Goal: Information Seeking & Learning: Learn about a topic

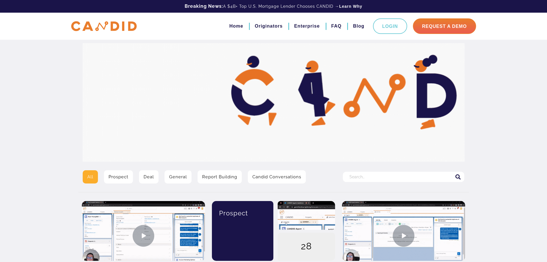
click at [363, 170] on div "Search for:" at bounding box center [403, 179] width 130 height 18
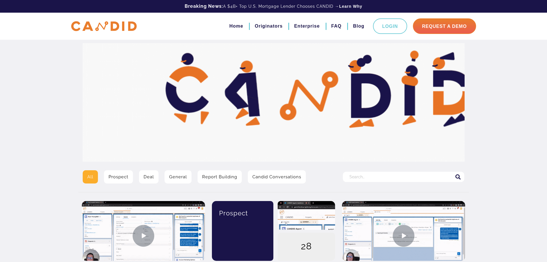
click at [364, 171] on input "Search for:" at bounding box center [403, 176] width 121 height 10
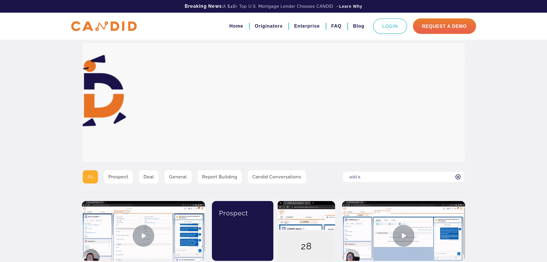
click at [400, 178] on input "add a" at bounding box center [403, 176] width 121 height 10
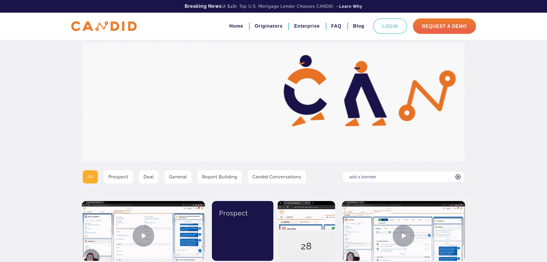
type input "add a borrwer"
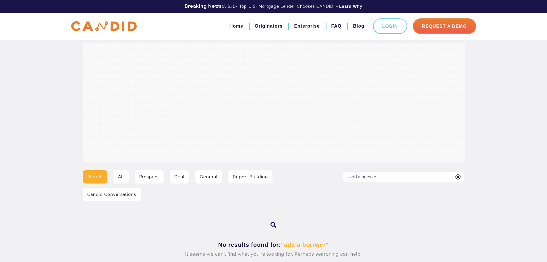
click at [146, 178] on link "Prospect" at bounding box center [149, 176] width 29 height 13
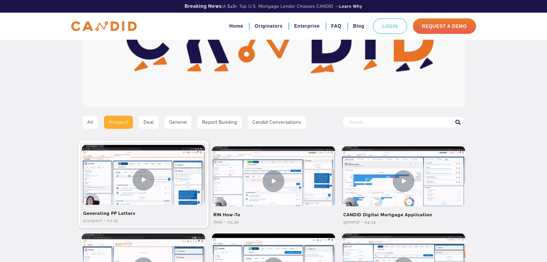
scroll to position [86, 0]
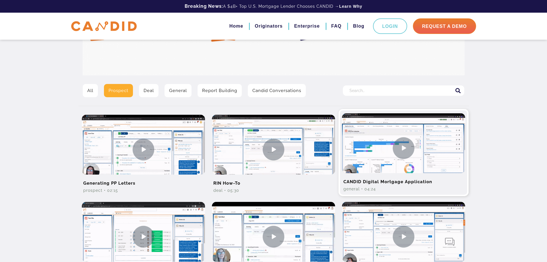
click at [408, 147] on img at bounding box center [403, 147] width 123 height 69
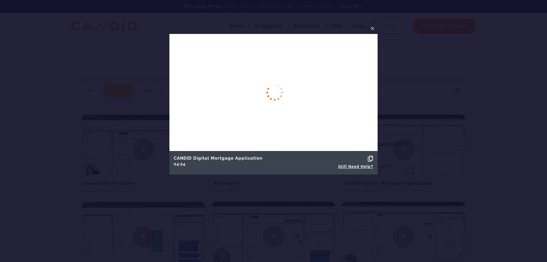
click at [371, 28] on span "×" at bounding box center [372, 28] width 5 height 9
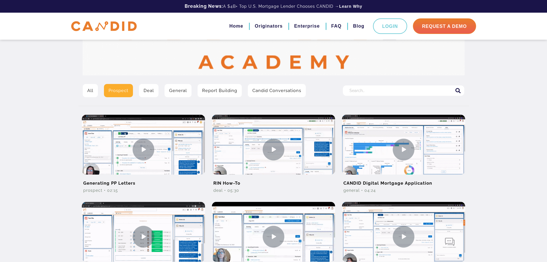
click at [378, 89] on input "Search for:" at bounding box center [403, 90] width 121 height 10
type input "add prospect"
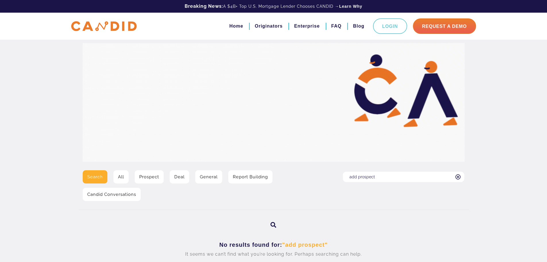
click at [375, 176] on input "add prospect" at bounding box center [403, 176] width 121 height 10
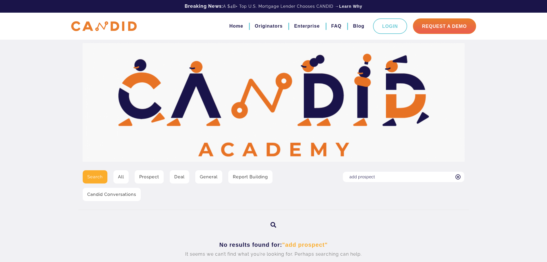
click at [460, 178] on icon at bounding box center [457, 176] width 5 height 5
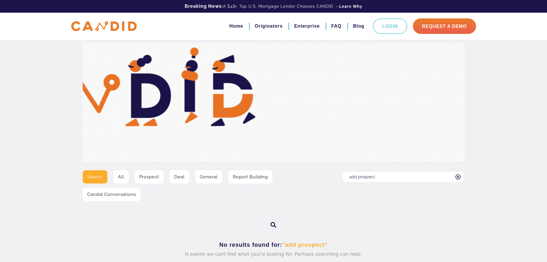
click at [460, 178] on input "add prospect" at bounding box center [403, 176] width 121 height 10
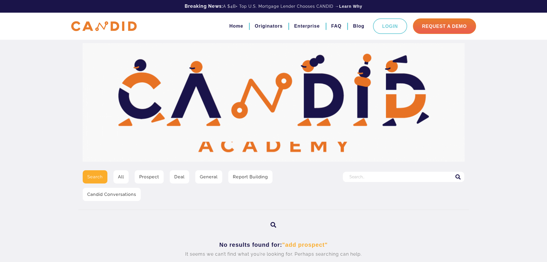
click at [159, 176] on link "Prospect" at bounding box center [149, 176] width 29 height 13
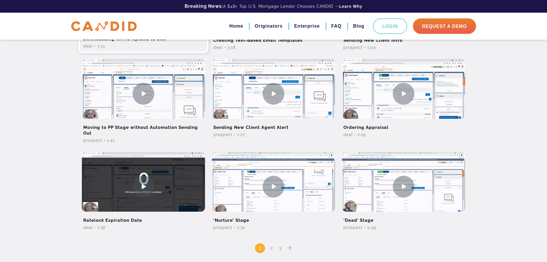
scroll to position [344, 0]
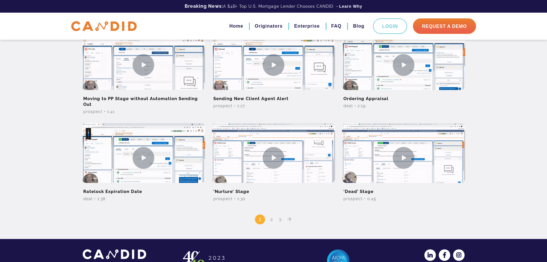
click at [274, 219] on link "2" at bounding box center [271, 218] width 7 height 5
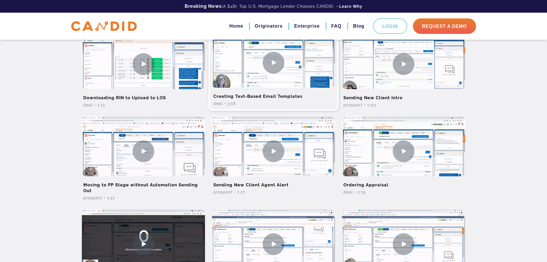
scroll to position [344, 0]
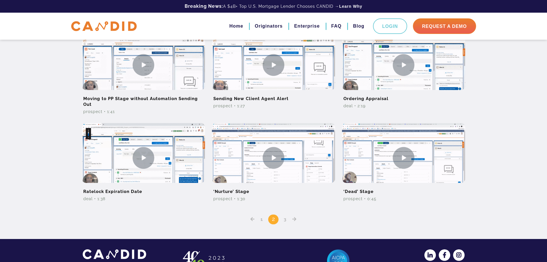
click at [284, 219] on link "3" at bounding box center [285, 218] width 7 height 5
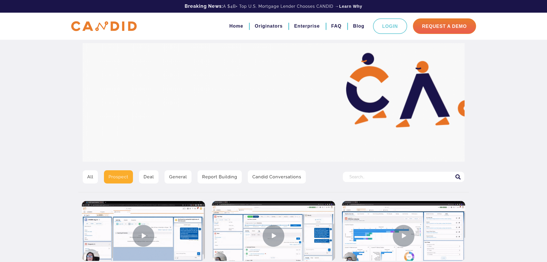
click at [183, 180] on link "General" at bounding box center [177, 176] width 27 height 13
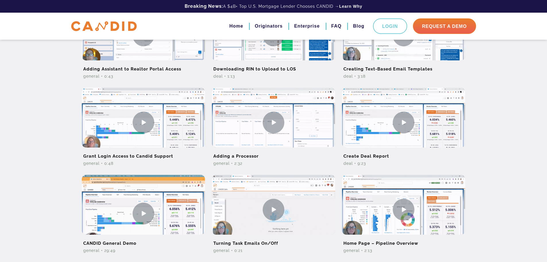
scroll to position [316, 0]
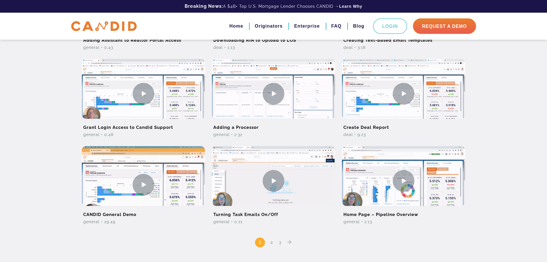
click at [290, 242] on icon "Posts pagination" at bounding box center [289, 241] width 4 height 5
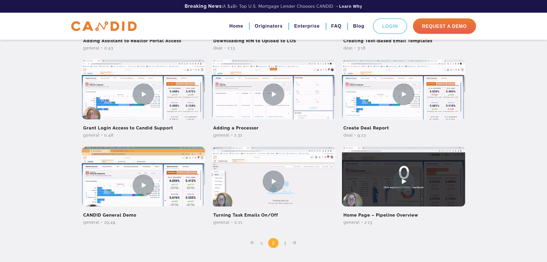
scroll to position [316, 0]
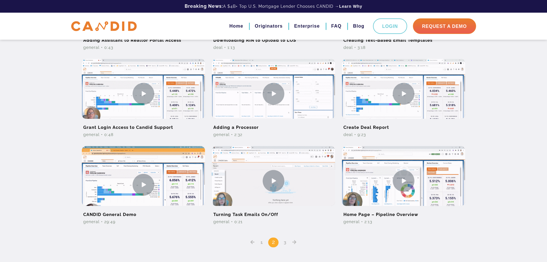
click at [293, 243] on icon "Posts pagination" at bounding box center [294, 241] width 4 height 5
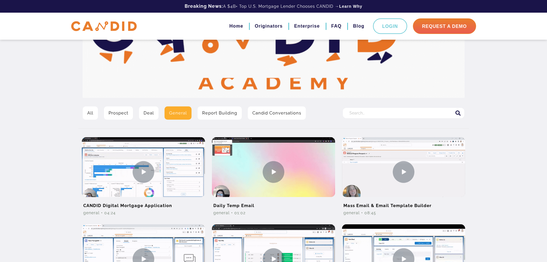
scroll to position [21, 0]
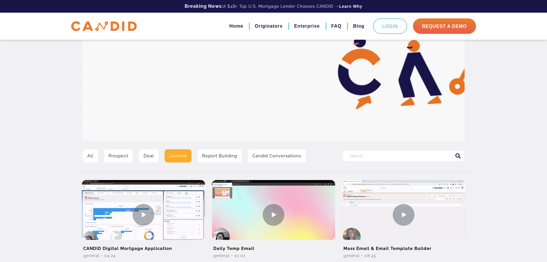
click at [92, 155] on link "All" at bounding box center [90, 155] width 15 height 13
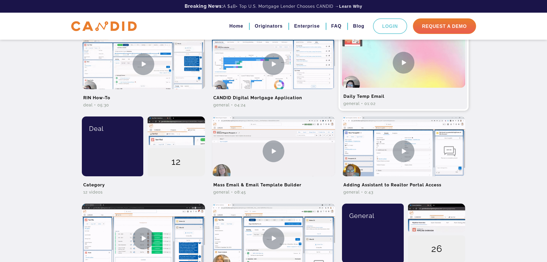
scroll to position [57, 0]
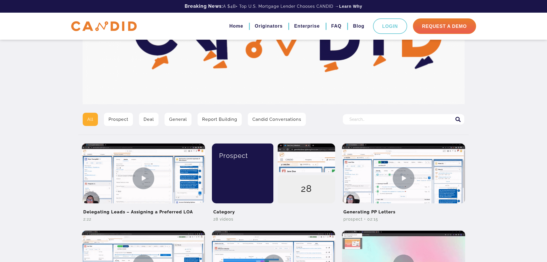
click at [375, 121] on input "Search for:" at bounding box center [403, 119] width 121 height 10
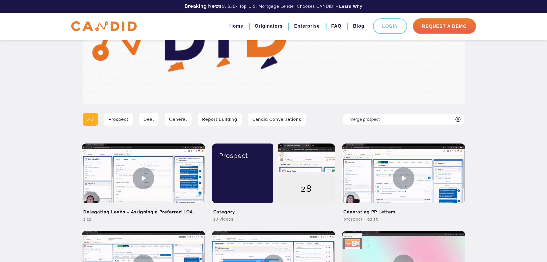
type input "merge prospect"
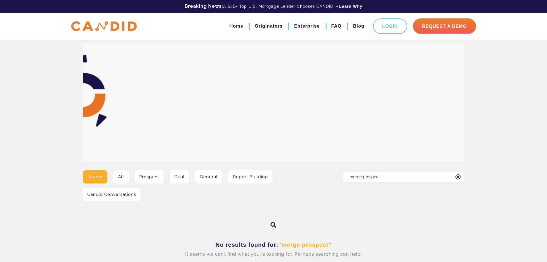
click at [160, 175] on link "Prospect" at bounding box center [149, 176] width 29 height 13
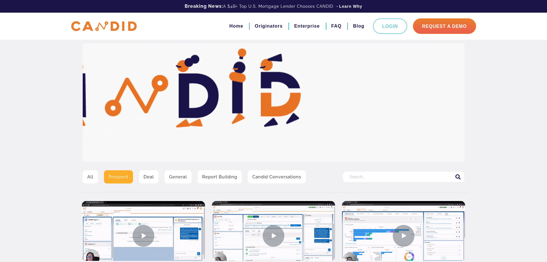
click at [85, 175] on link "All" at bounding box center [90, 176] width 15 height 13
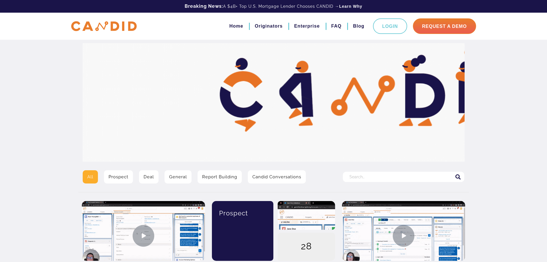
click at [370, 176] on input "Search for:" at bounding box center [403, 176] width 121 height 10
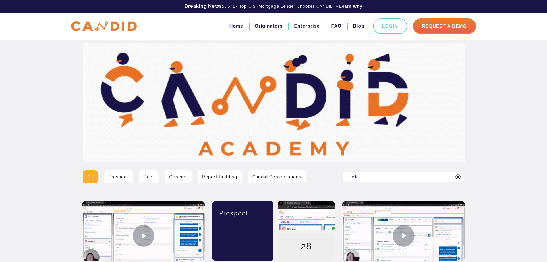
type input "task"
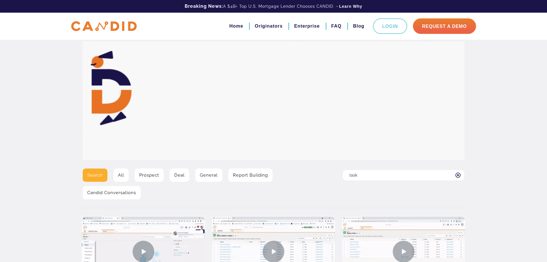
scroll to position [103, 0]
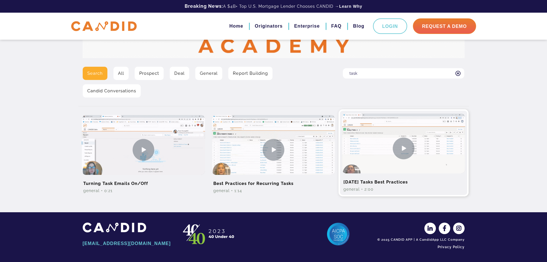
click at [400, 148] on img at bounding box center [403, 147] width 123 height 69
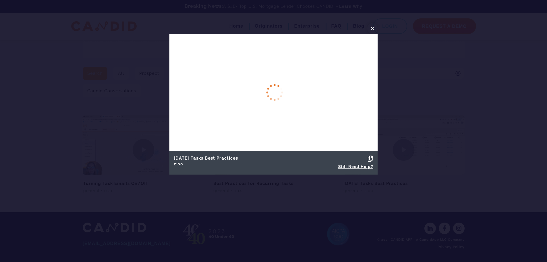
click at [370, 29] on span "×" at bounding box center [372, 28] width 5 height 9
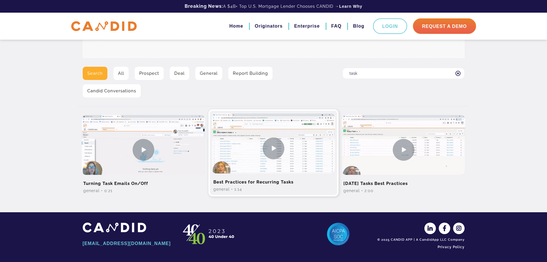
click at [274, 148] on img at bounding box center [273, 147] width 123 height 69
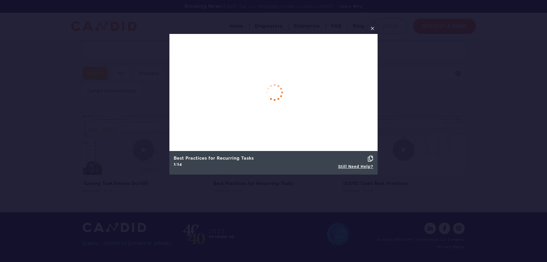
click at [371, 28] on span "×" at bounding box center [372, 28] width 5 height 9
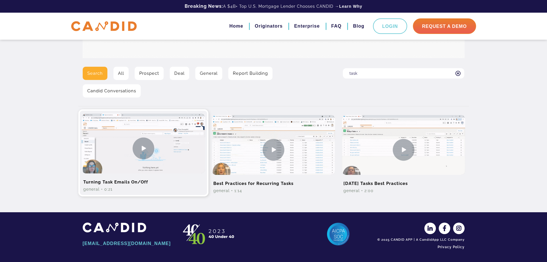
click at [148, 144] on img at bounding box center [143, 147] width 123 height 69
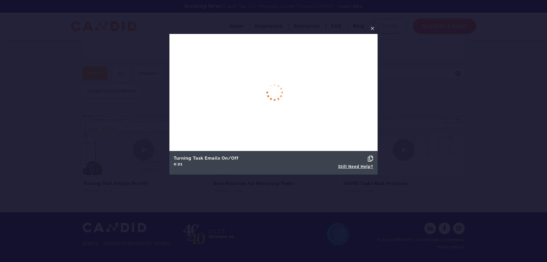
click at [372, 29] on span "×" at bounding box center [372, 28] width 5 height 9
